Goal: Information Seeking & Learning: Learn about a topic

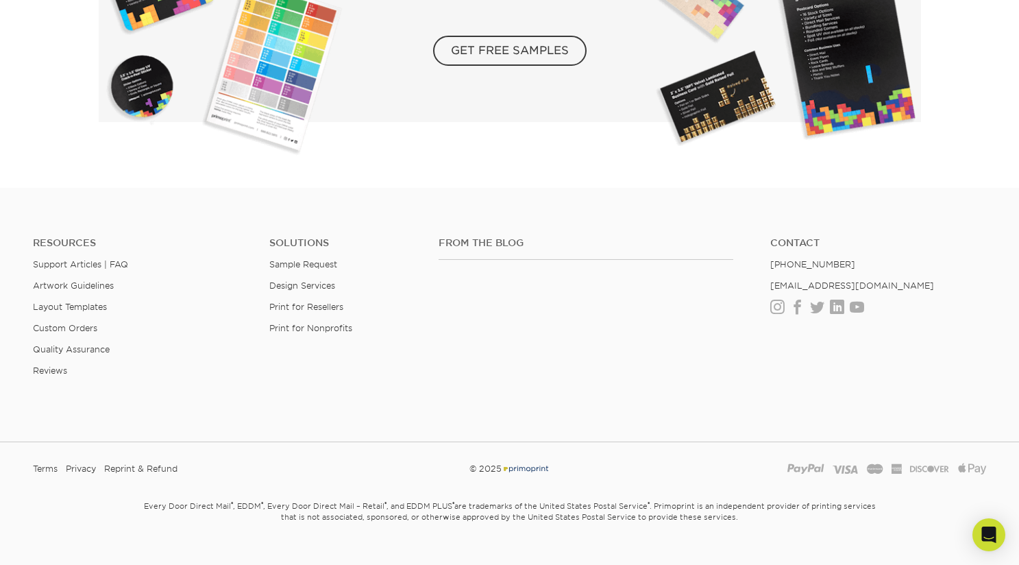
scroll to position [2509, 0]
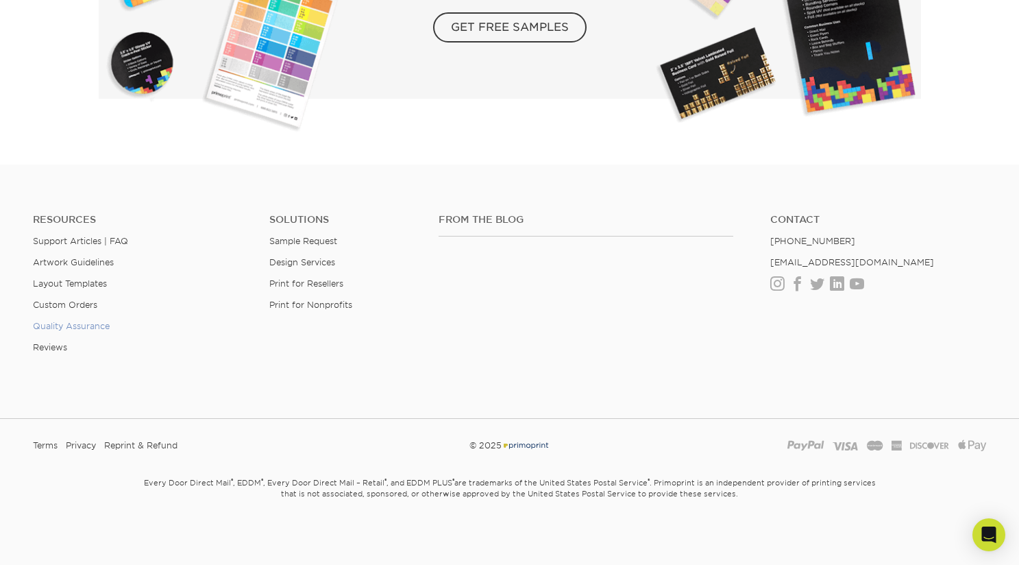
click at [88, 325] on link "Quality Assurance" at bounding box center [71, 326] width 77 height 10
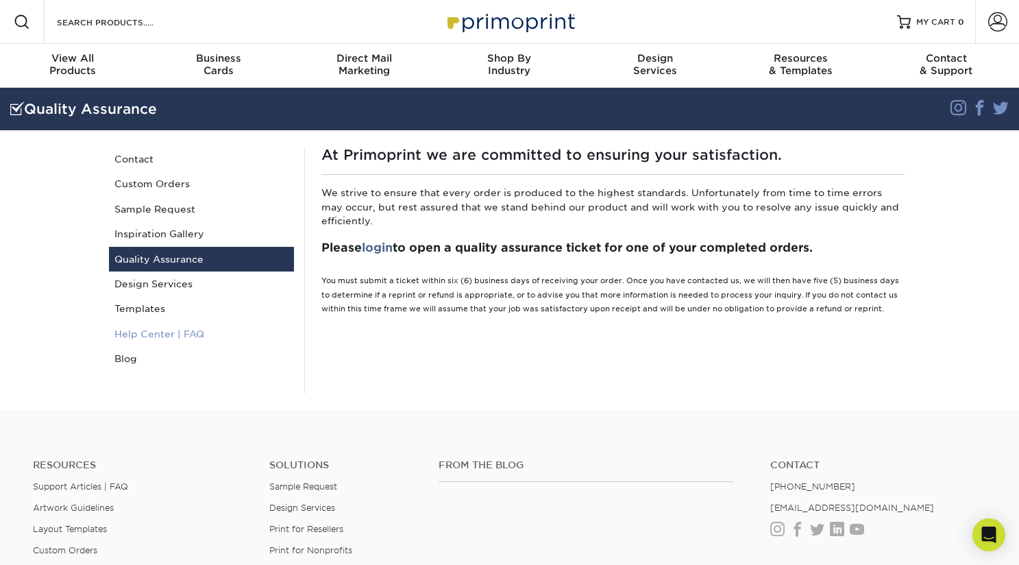
click at [194, 333] on link "Help Center | FAQ" at bounding box center [201, 334] width 185 height 25
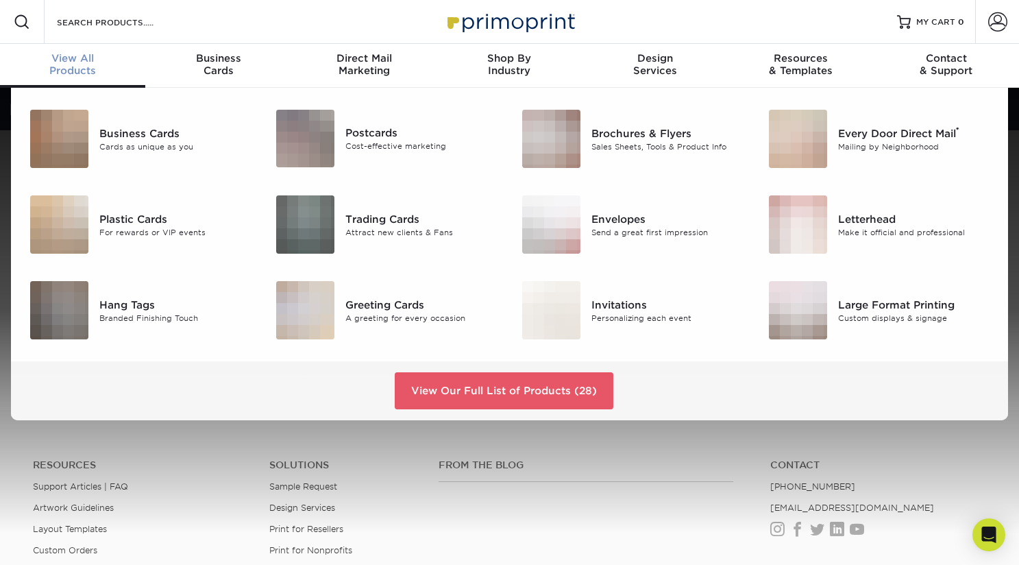
click at [77, 61] on span "View All" at bounding box center [72, 58] width 145 height 12
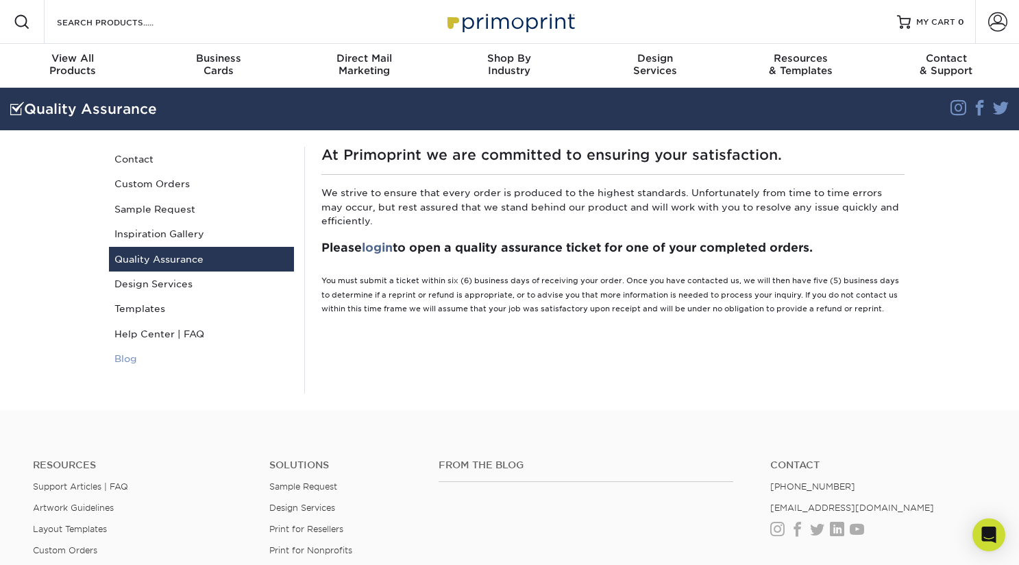
click at [134, 359] on link "Blog" at bounding box center [201, 358] width 185 height 25
